Goal: Check status: Check status

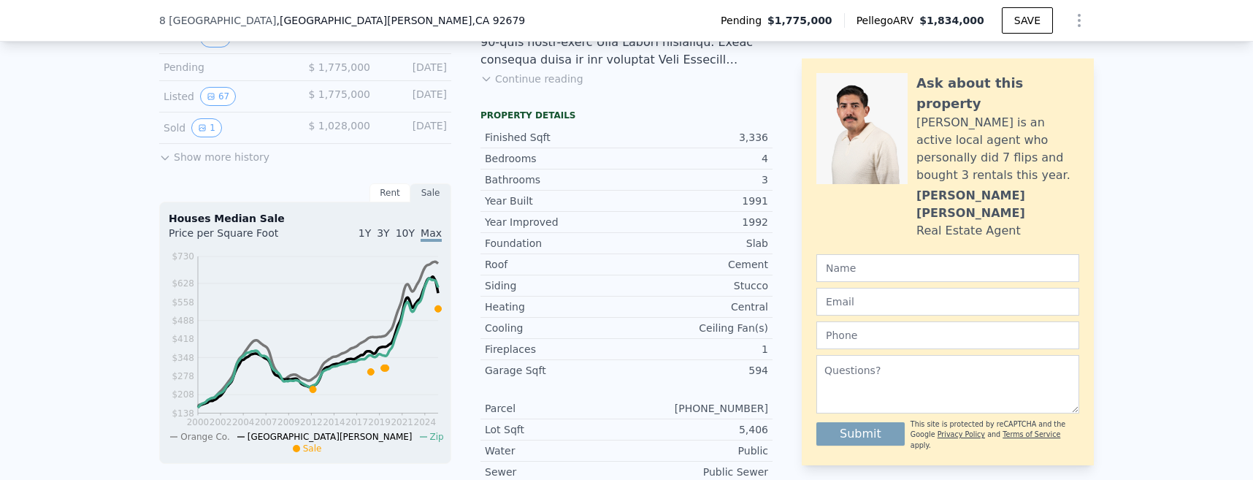
scroll to position [469, 0]
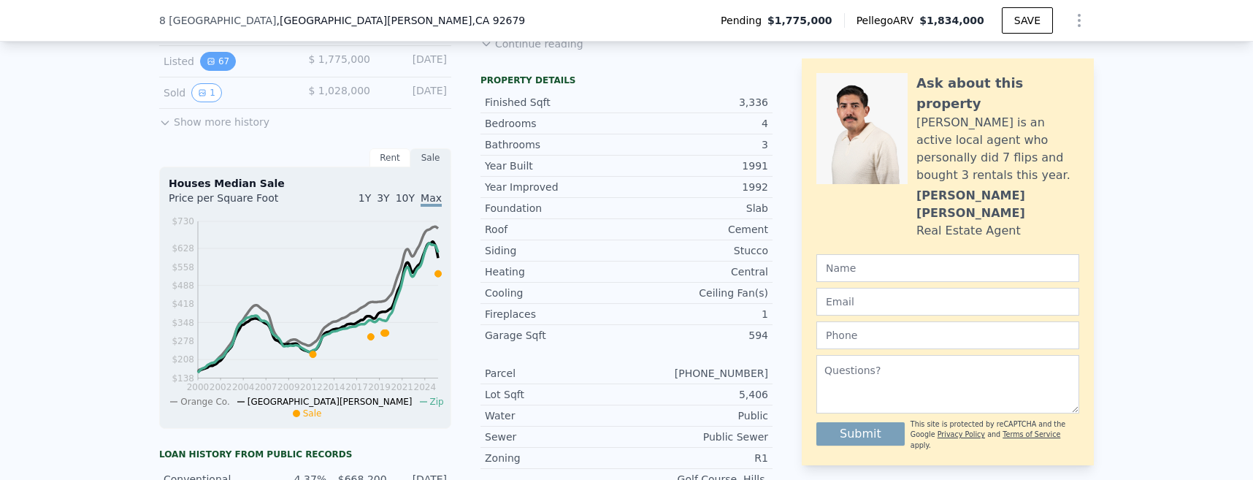
click at [215, 71] on button "67" at bounding box center [218, 61] width 36 height 19
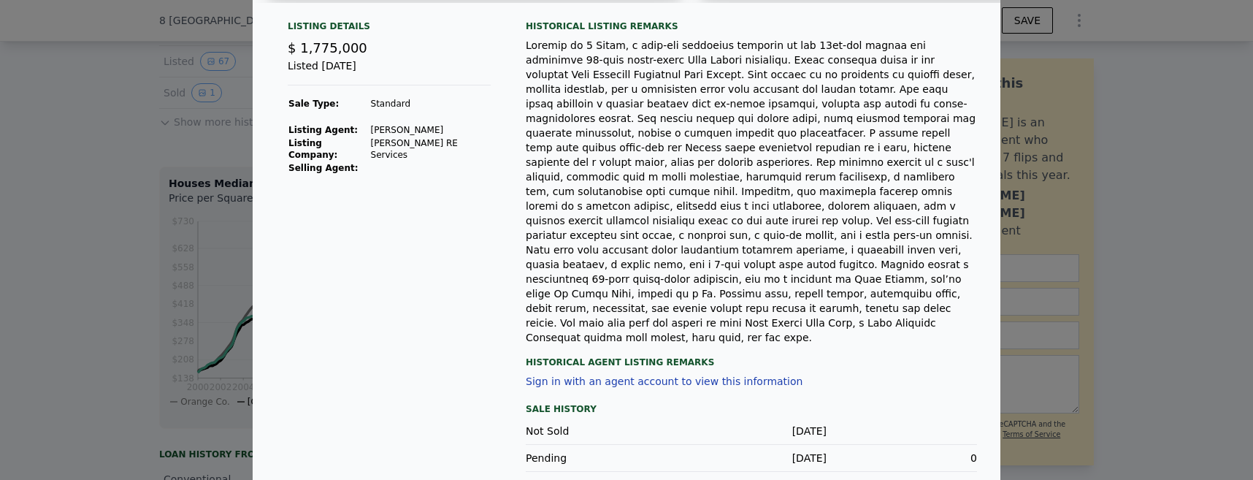
scroll to position [337, 0]
click at [107, 139] on div at bounding box center [626, 240] width 1253 height 480
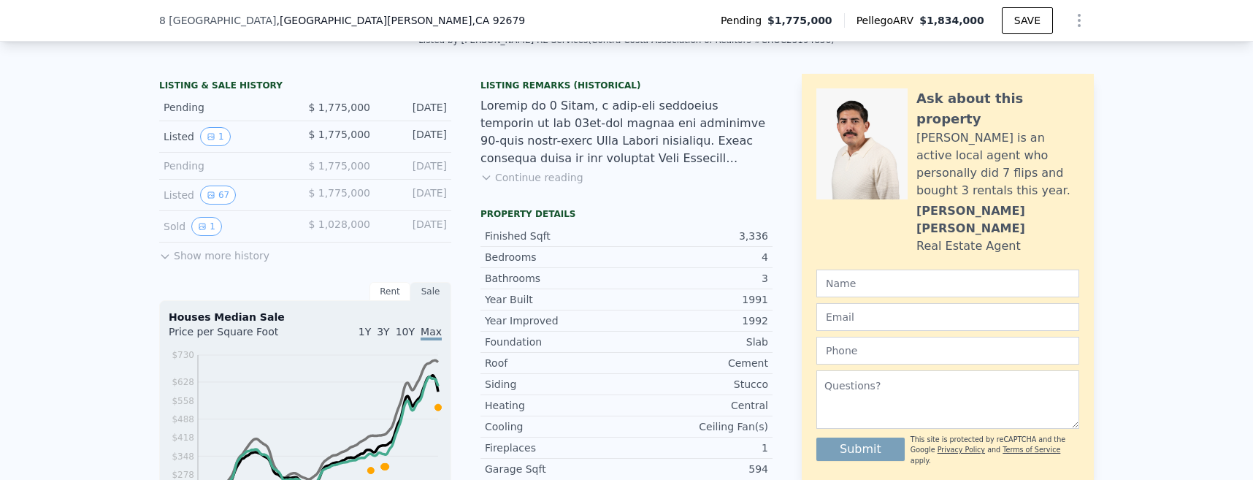
scroll to position [323, 0]
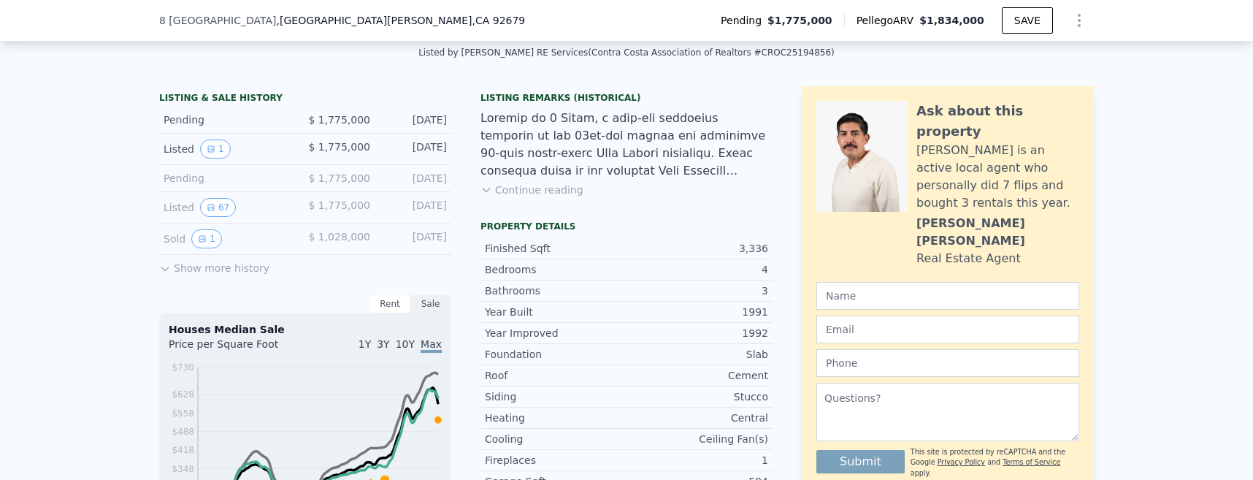
click at [168, 272] on icon at bounding box center [165, 269] width 12 height 12
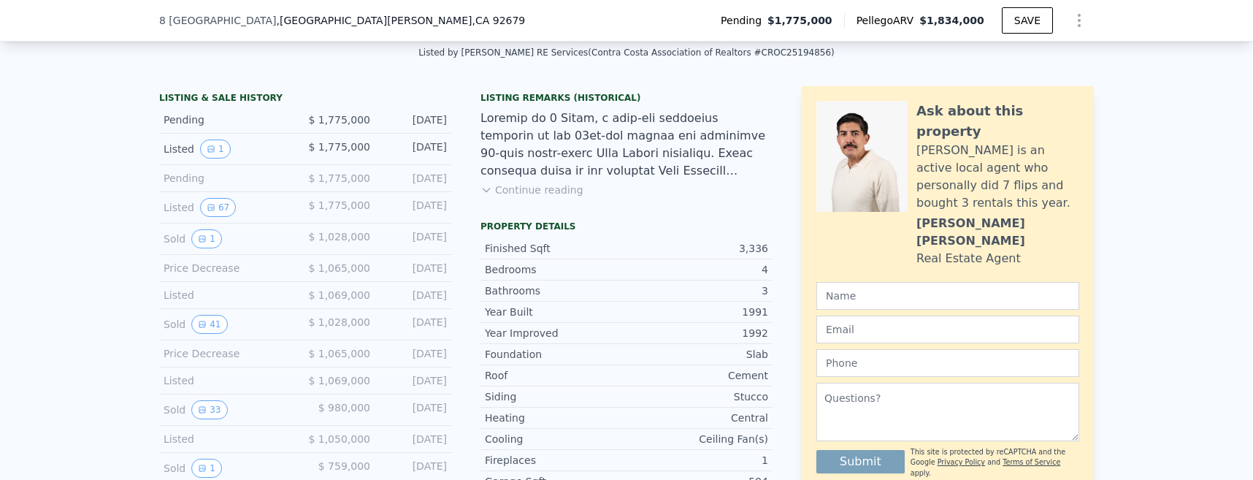
scroll to position [615, 0]
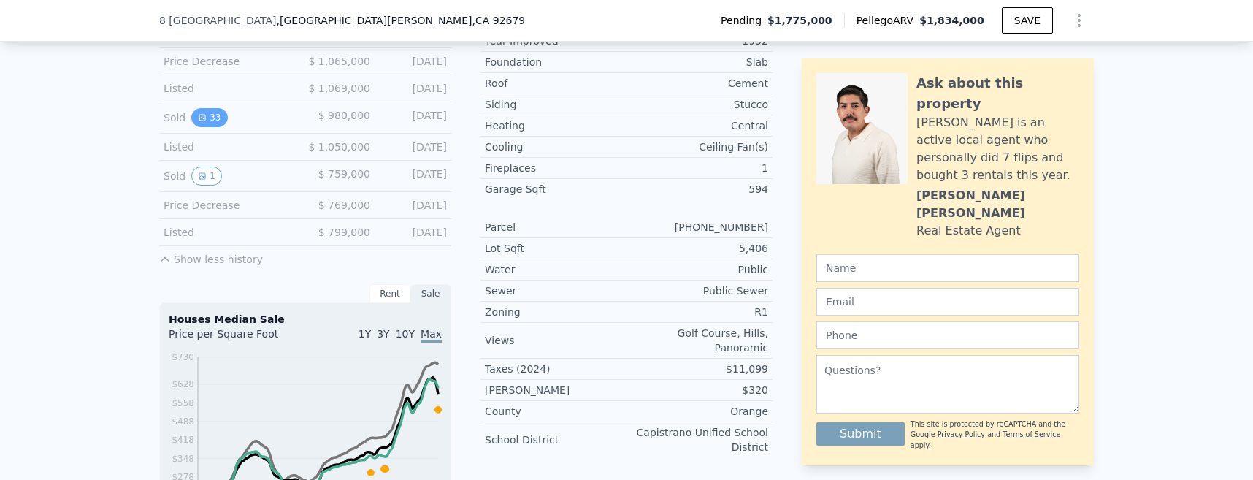
click at [198, 122] on icon "View historical data" at bounding box center [202, 117] width 9 height 9
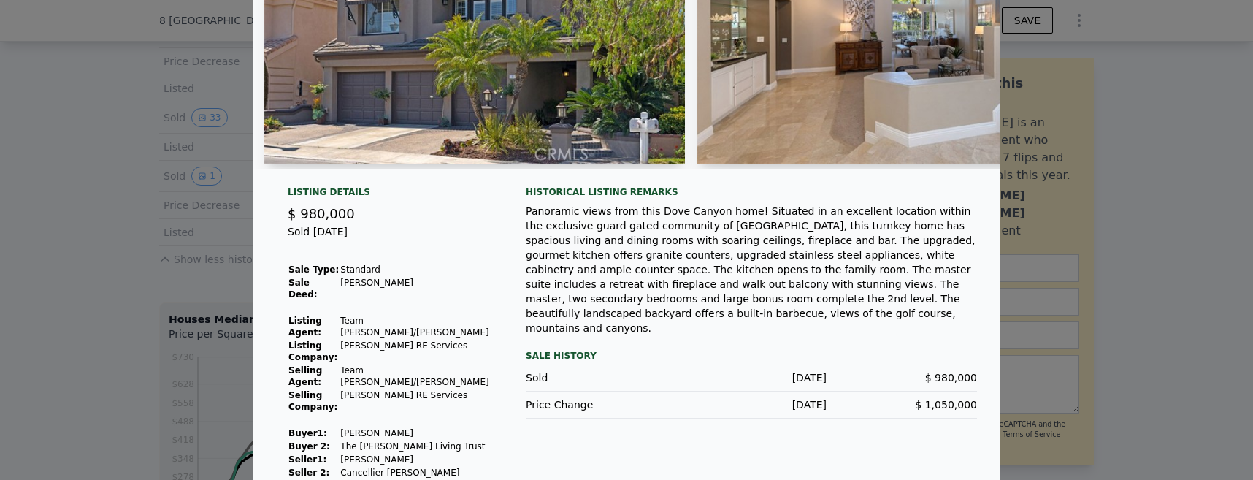
scroll to position [172, 0]
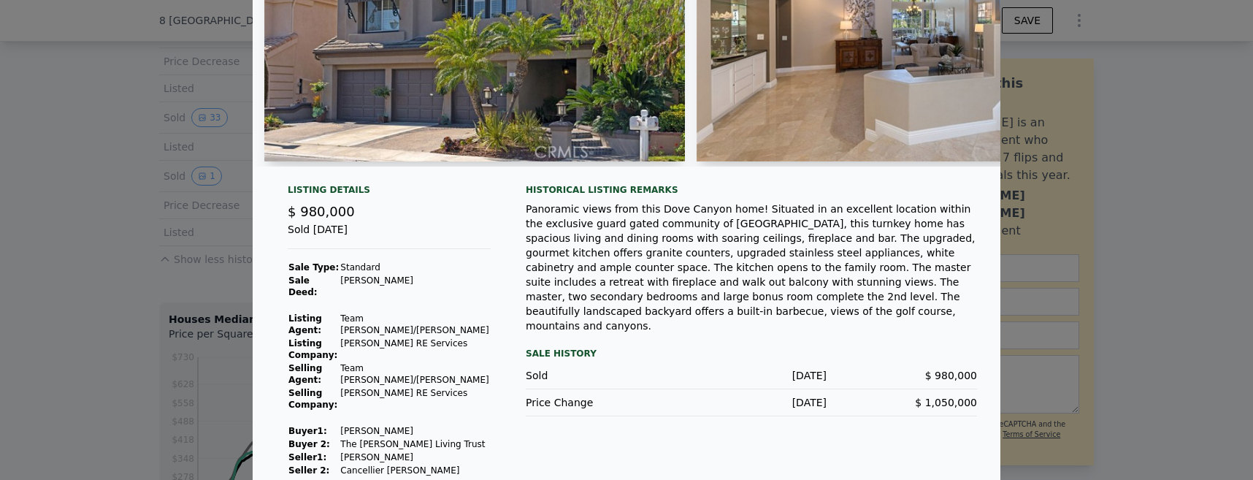
click at [1178, 207] on div at bounding box center [626, 240] width 1253 height 480
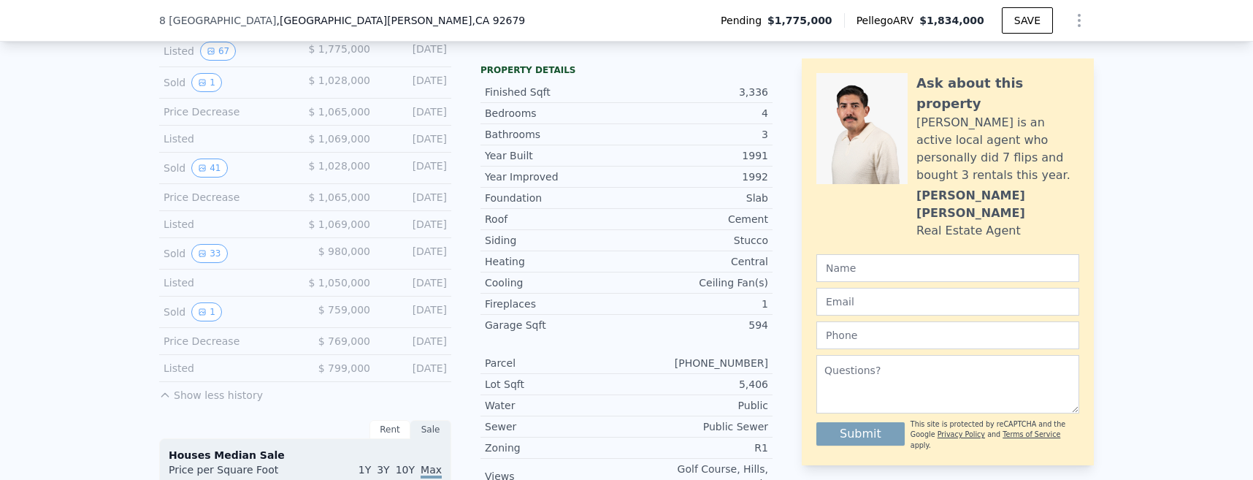
scroll to position [469, 0]
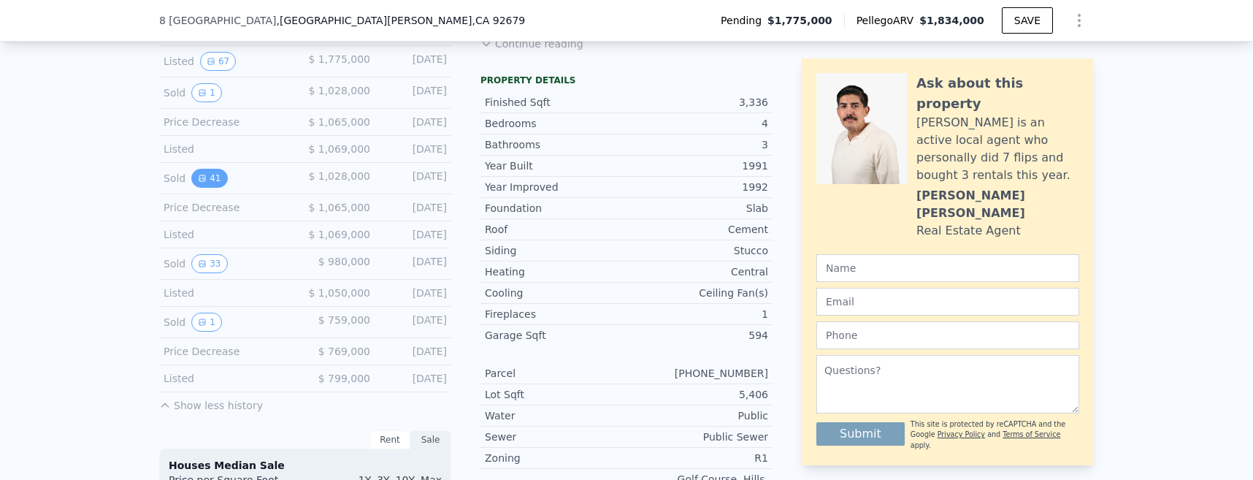
click at [202, 181] on icon "View historical data" at bounding box center [202, 178] width 9 height 9
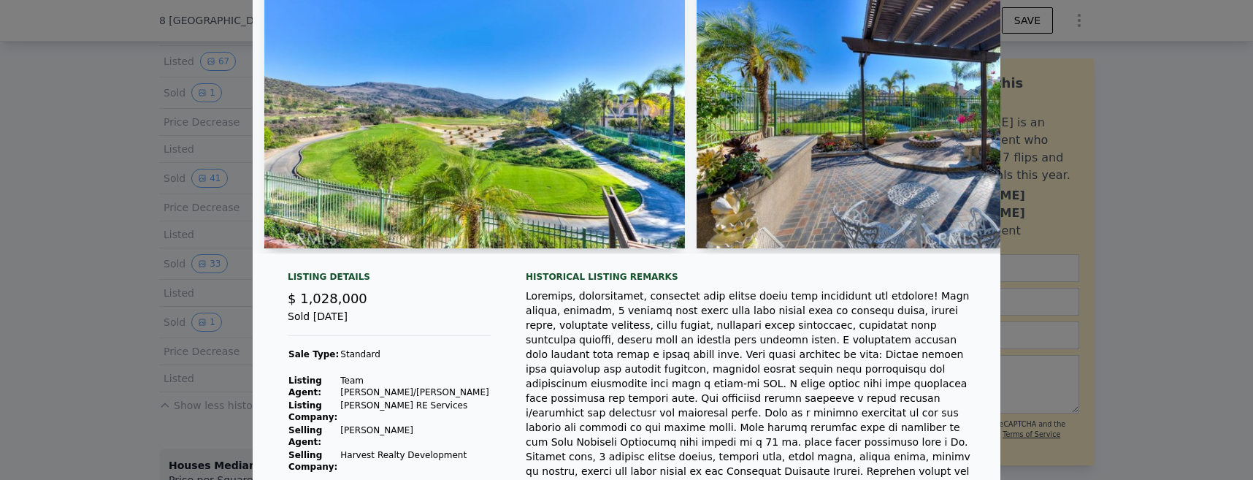
scroll to position [110, 0]
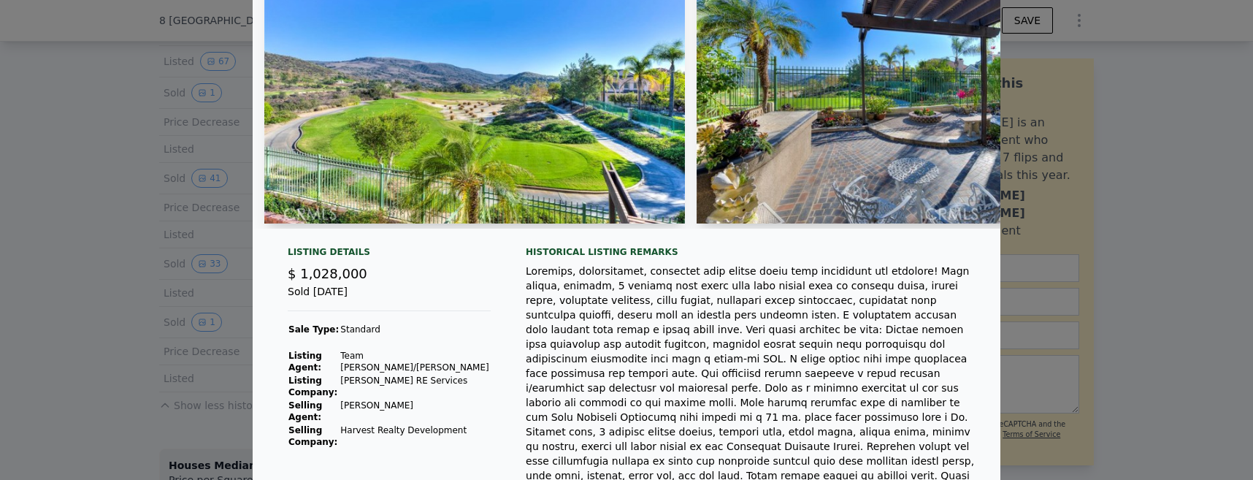
click at [109, 207] on div at bounding box center [626, 240] width 1253 height 480
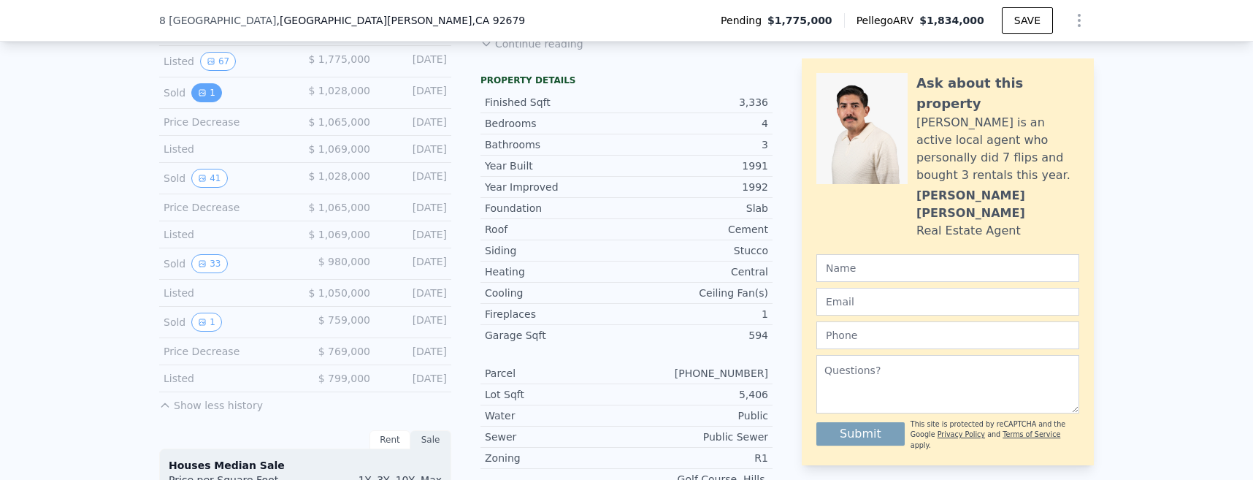
click at [203, 99] on button "1" at bounding box center [206, 92] width 31 height 19
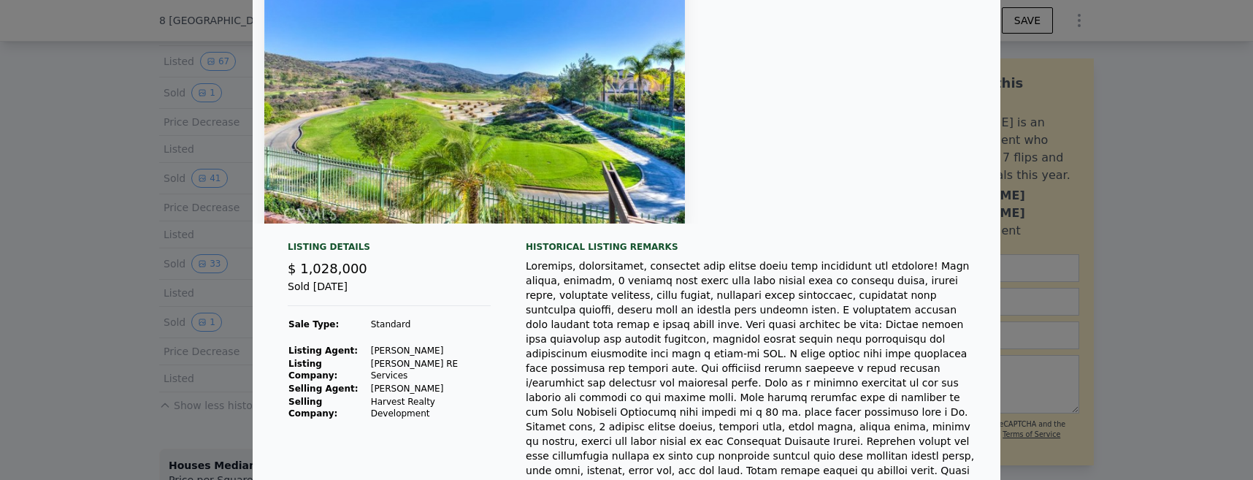
click at [15, 175] on div at bounding box center [626, 240] width 1253 height 480
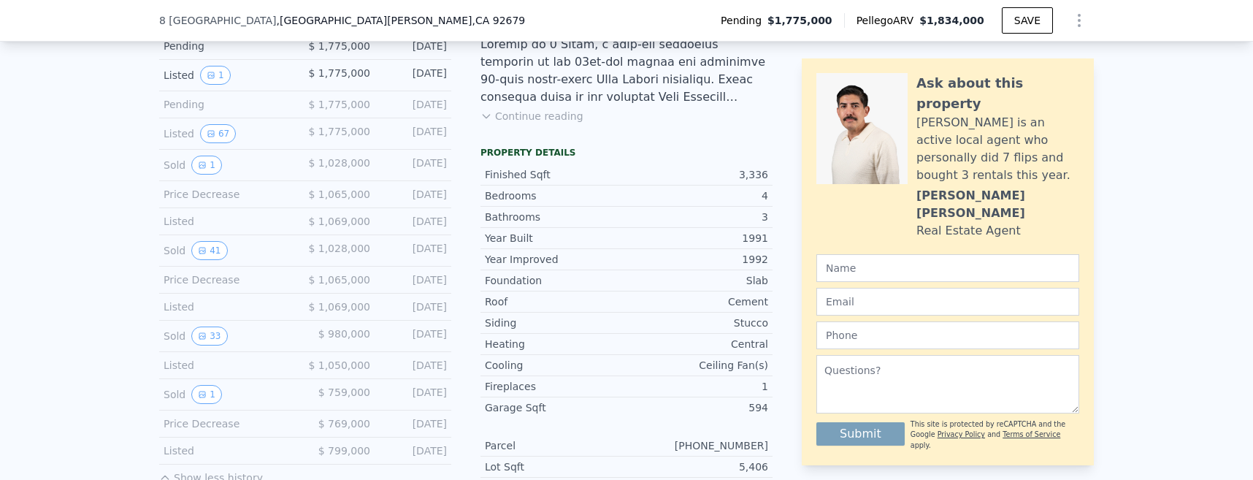
scroll to position [396, 0]
click at [208, 137] on icon "View historical data" at bounding box center [211, 134] width 6 height 6
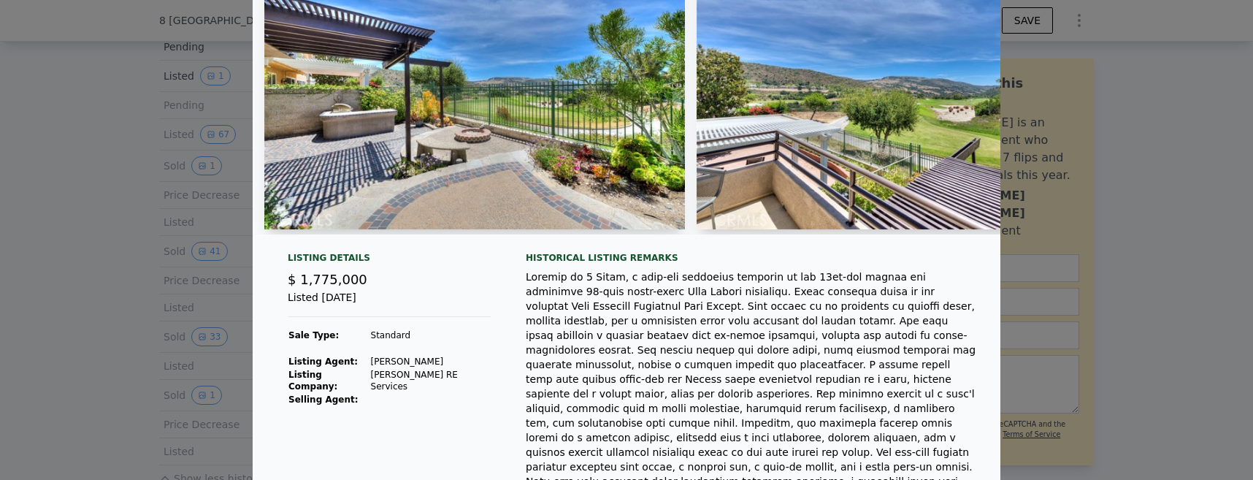
scroll to position [110, 0]
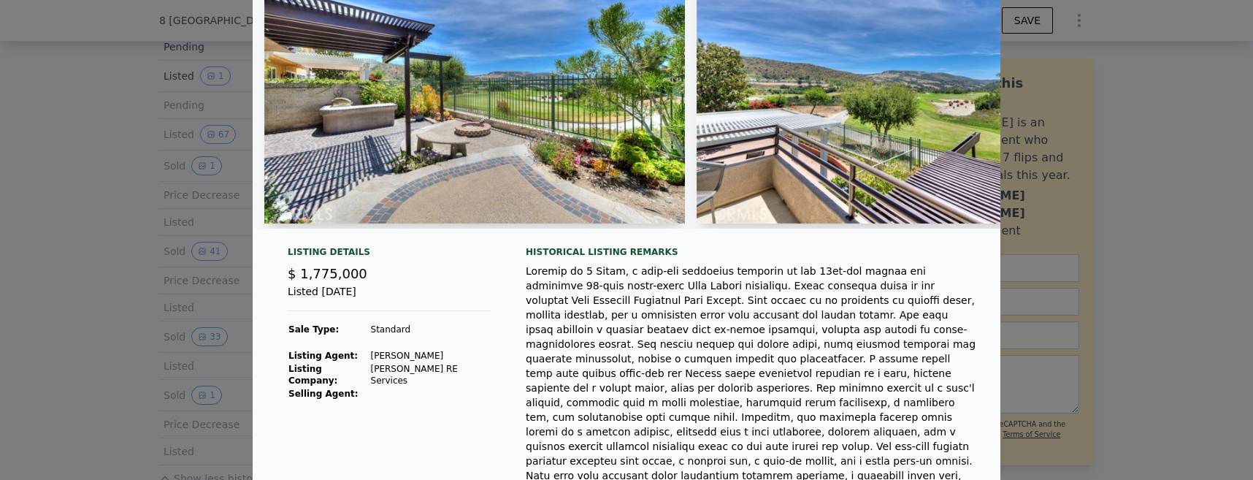
click at [0, 219] on div at bounding box center [626, 240] width 1253 height 480
